Goal: Find specific page/section: Find specific page/section

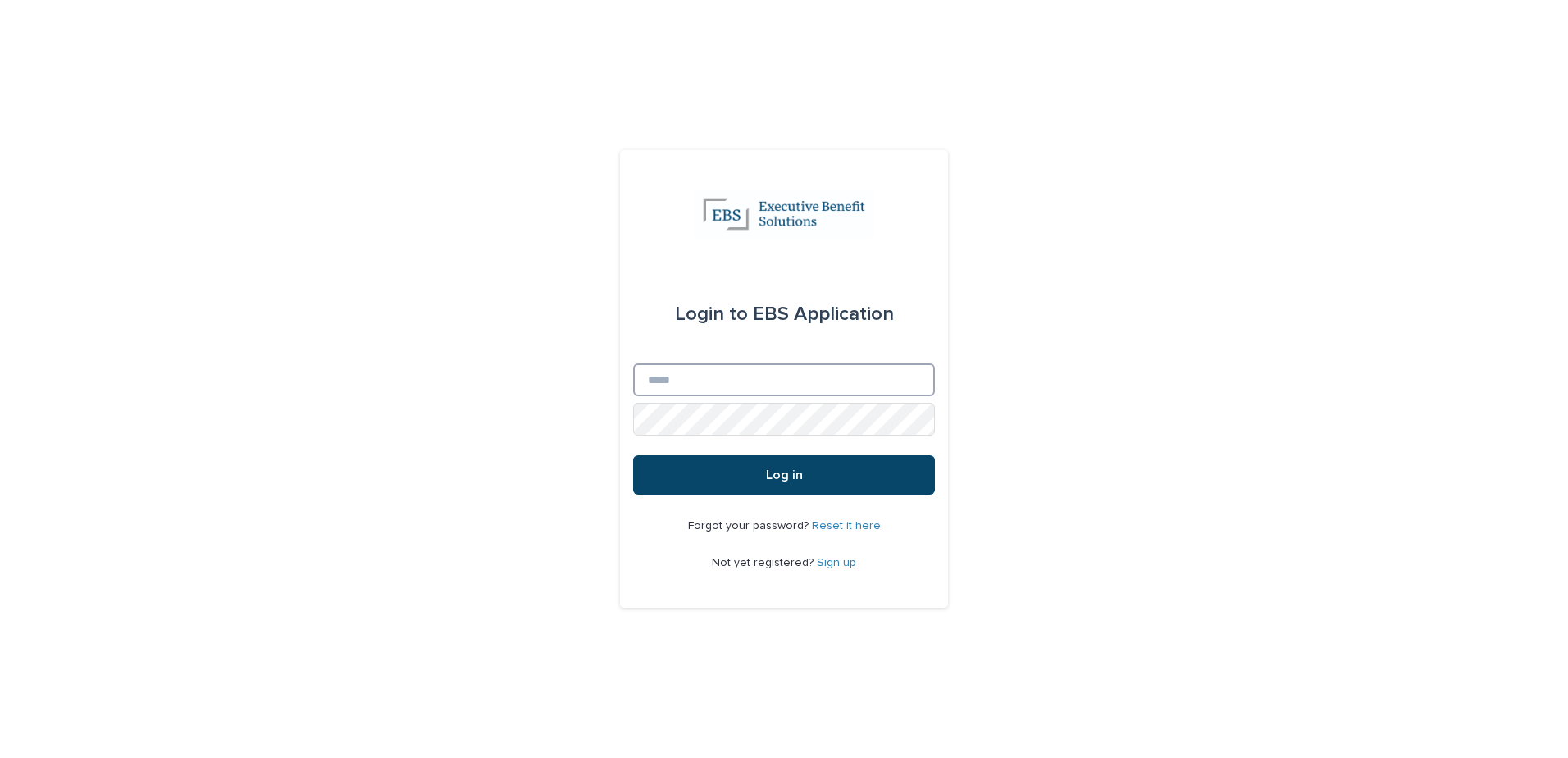
type input "**********"
click at [752, 468] on button "Log in" at bounding box center [784, 474] width 302 height 40
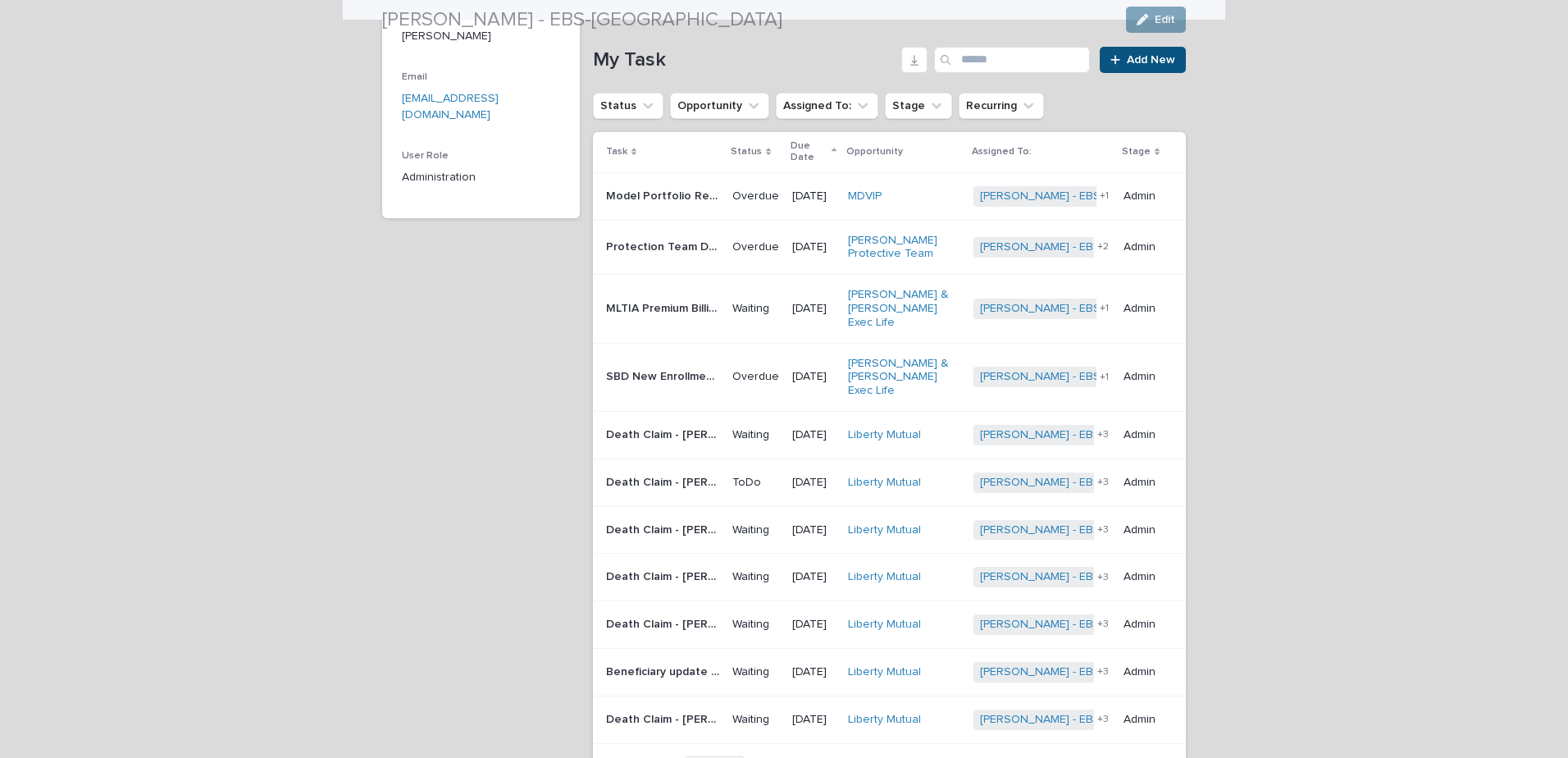
scroll to position [328, 0]
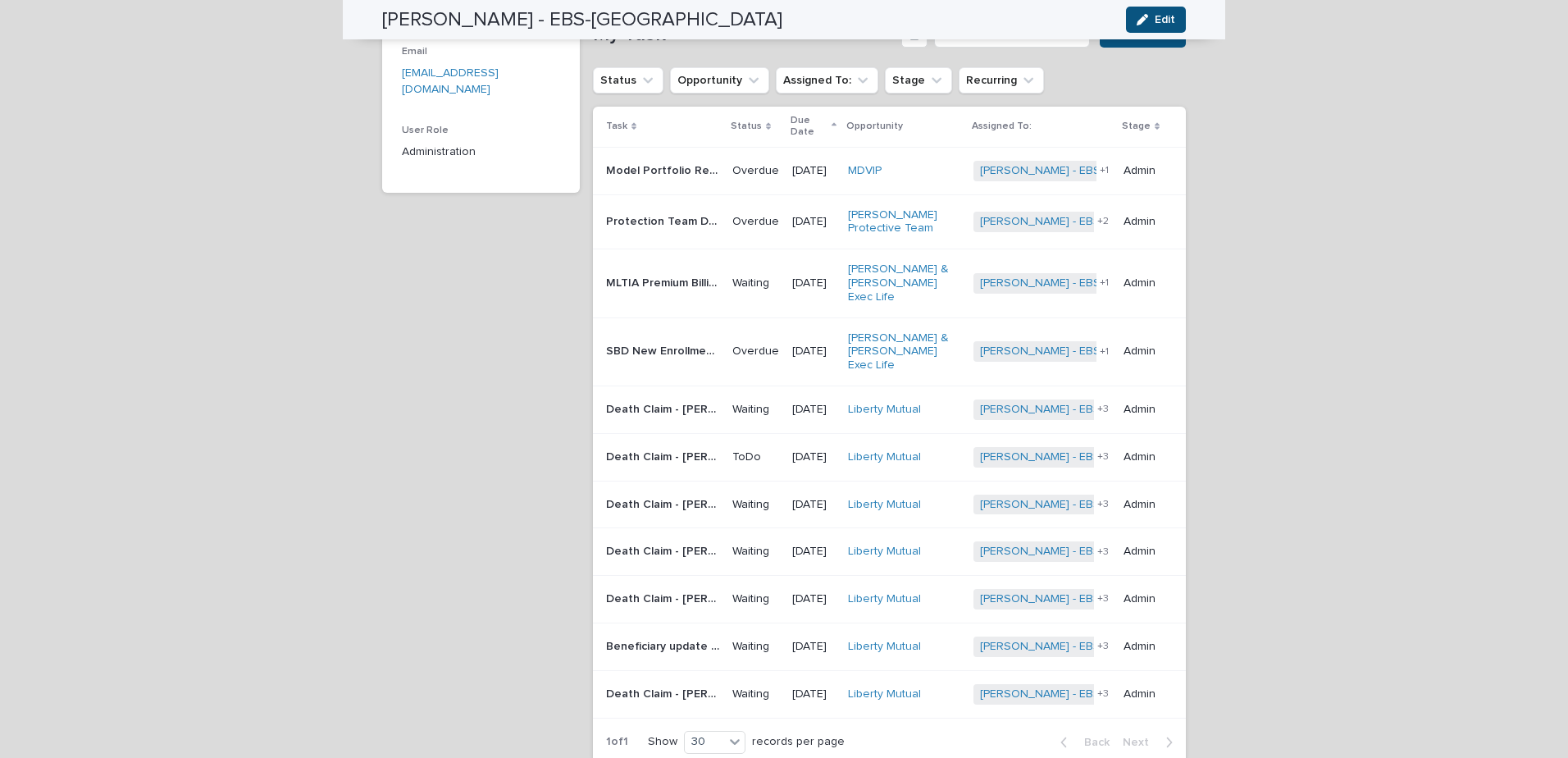
click at [693, 338] on div "SBD New Enrollments- [PERSON_NAME] & [PERSON_NAME] SBD New Enrollments- [PERSON…" at bounding box center [662, 351] width 113 height 27
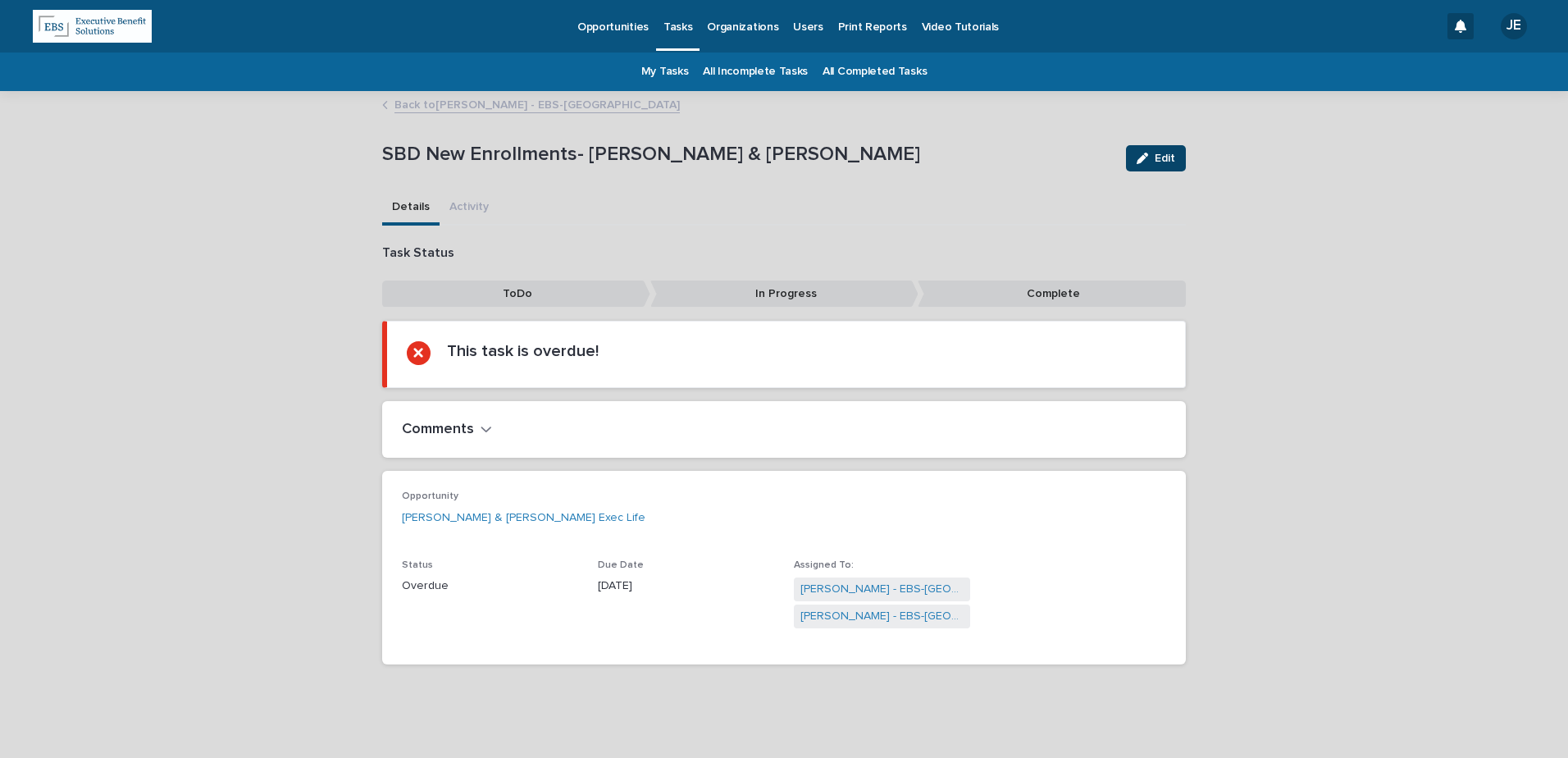
click at [1159, 164] on button "Edit" at bounding box center [1155, 158] width 60 height 26
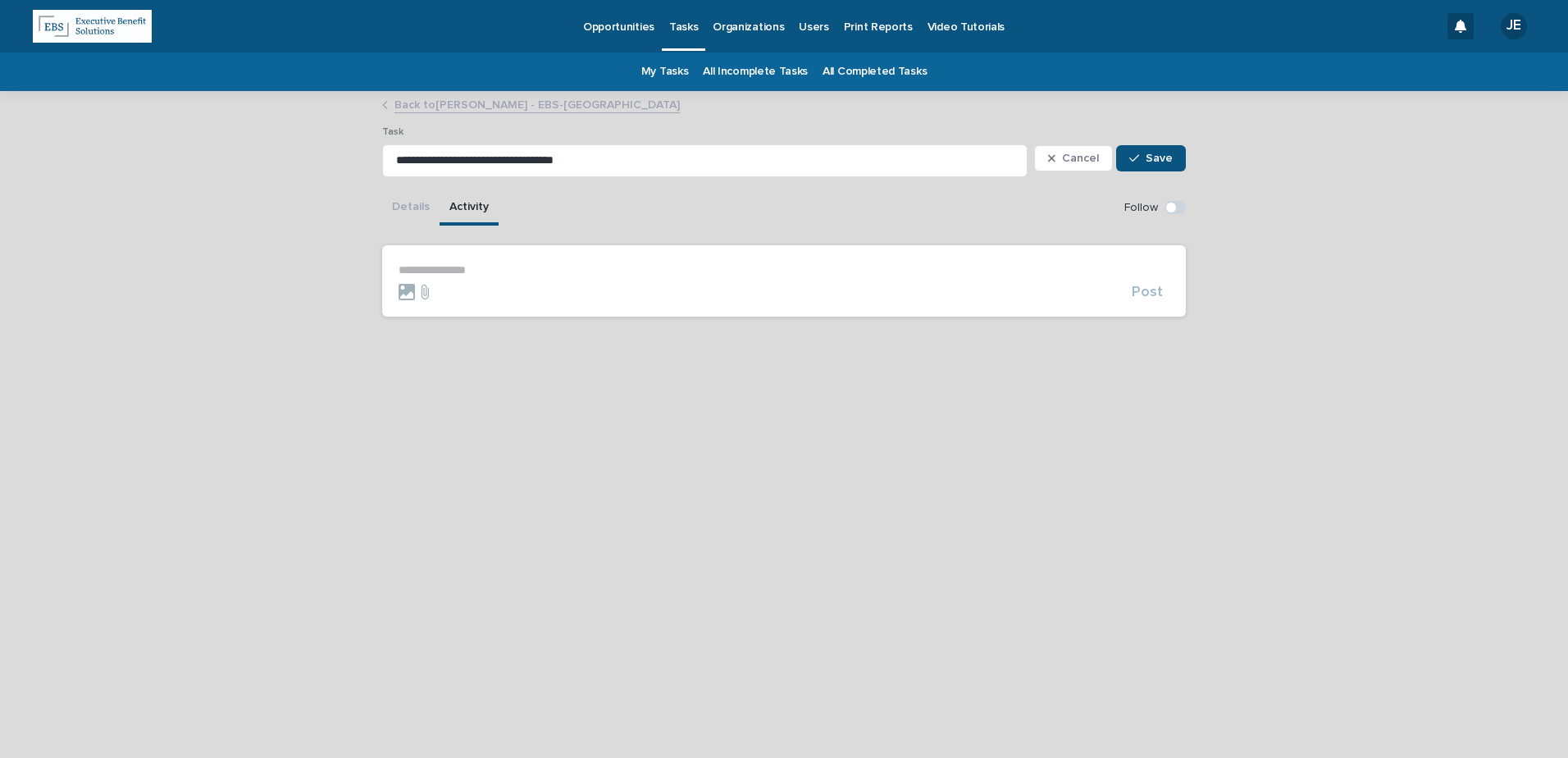
click at [450, 205] on button "Activity" at bounding box center [469, 208] width 59 height 34
click at [391, 208] on button "Details" at bounding box center [410, 208] width 57 height 34
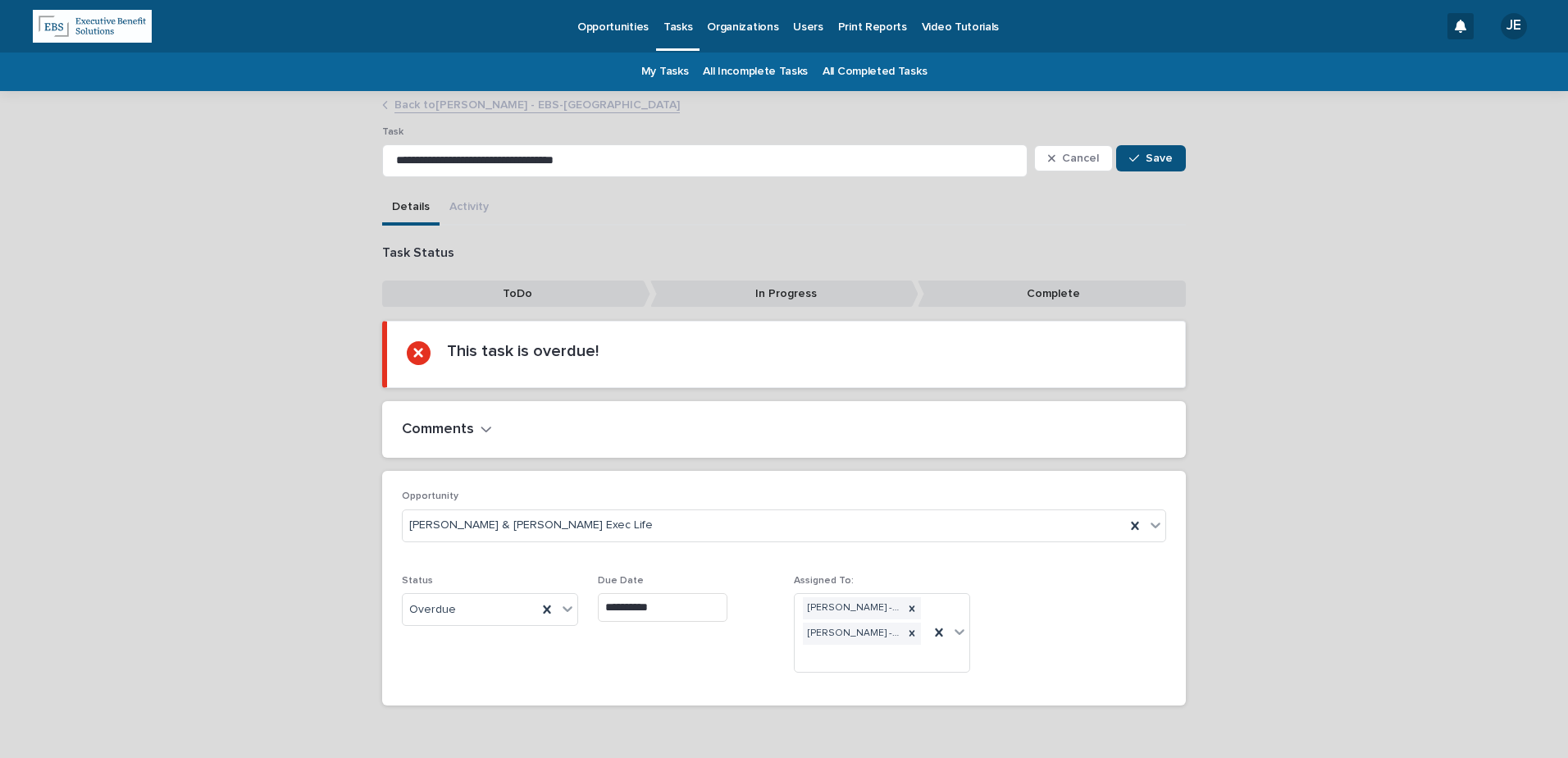
click at [480, 426] on icon "button" at bounding box center [486, 429] width 11 height 15
